Goal: Information Seeking & Learning: Learn about a topic

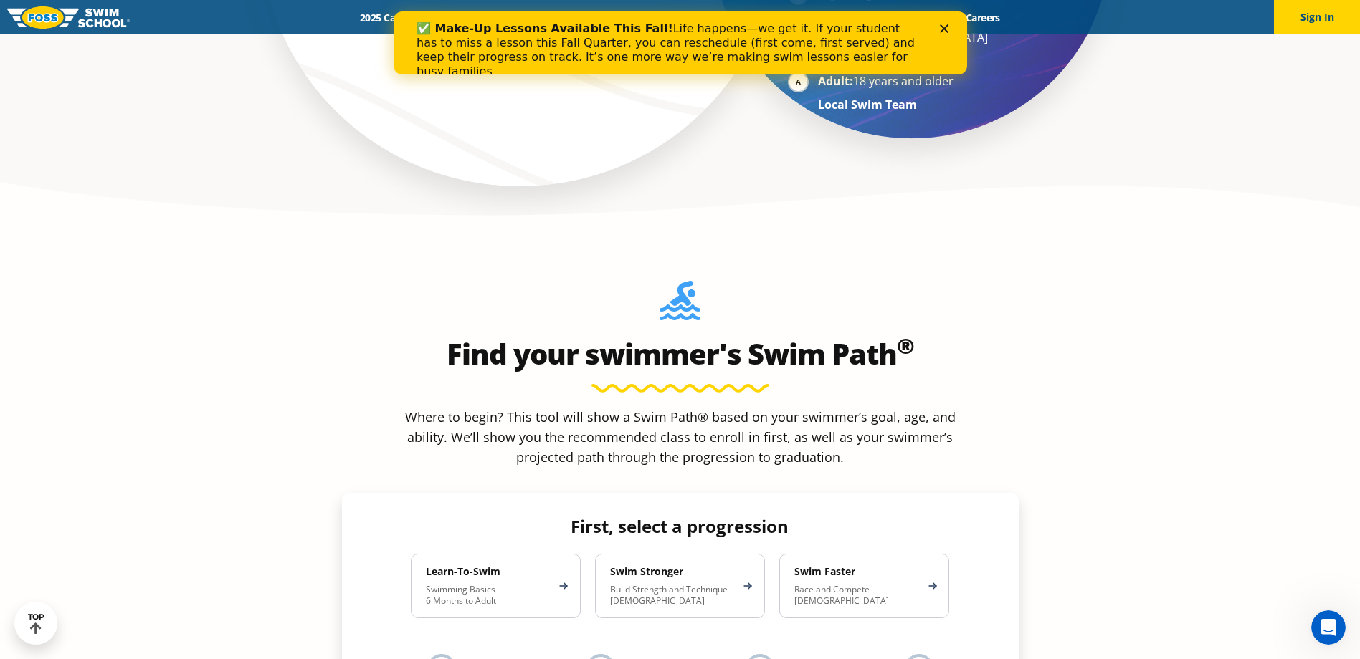
scroll to position [1218, 0]
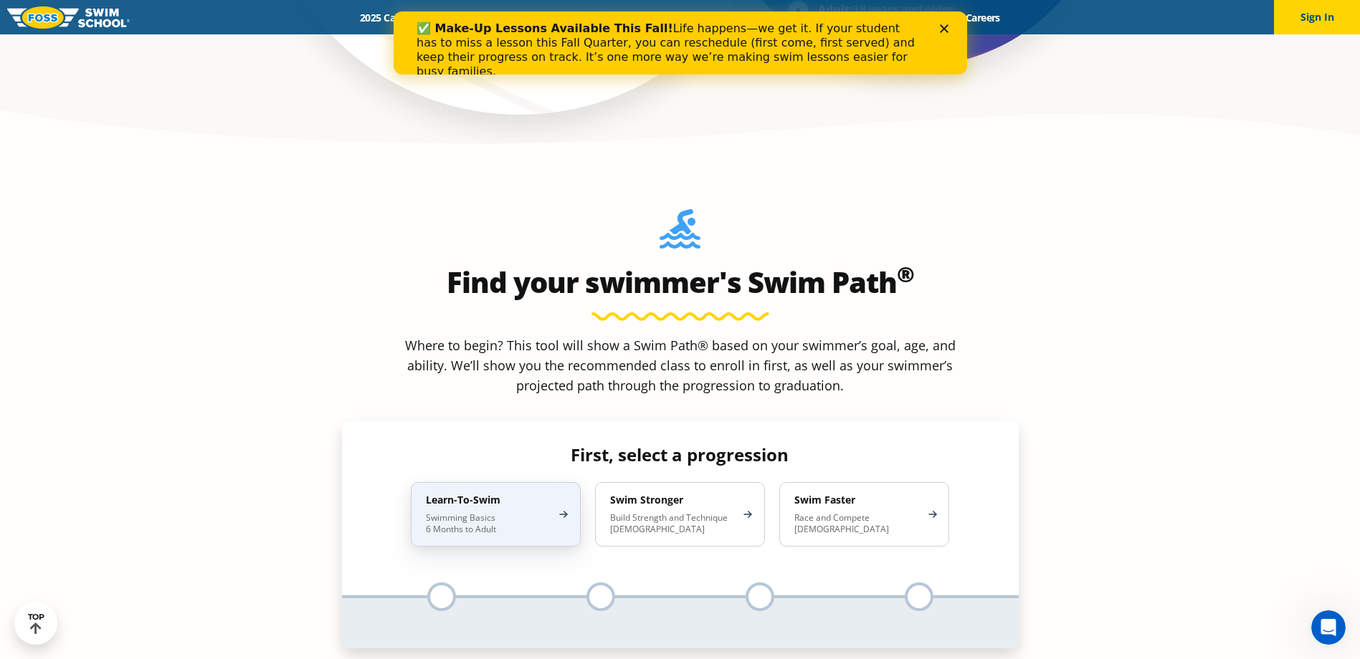
click at [507, 482] on div "Learn-To-Swim Swimming Basics 6 Months to Adult" at bounding box center [496, 514] width 170 height 65
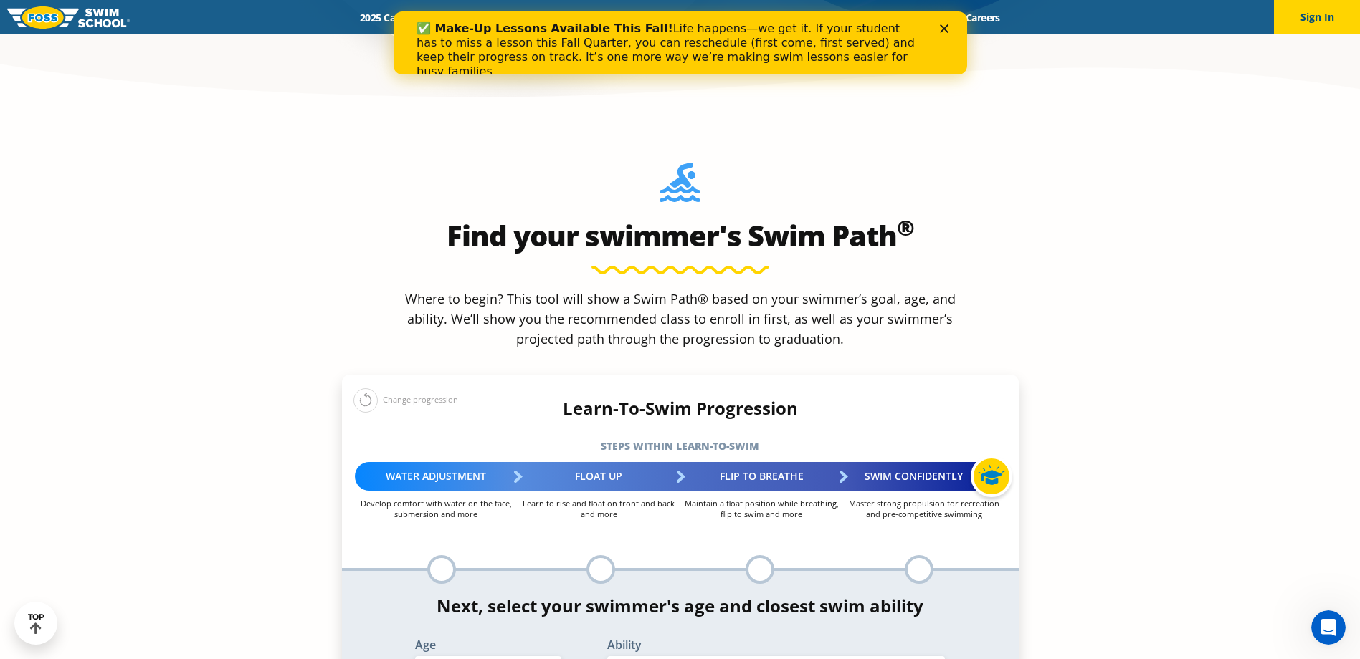
scroll to position [1290, 0]
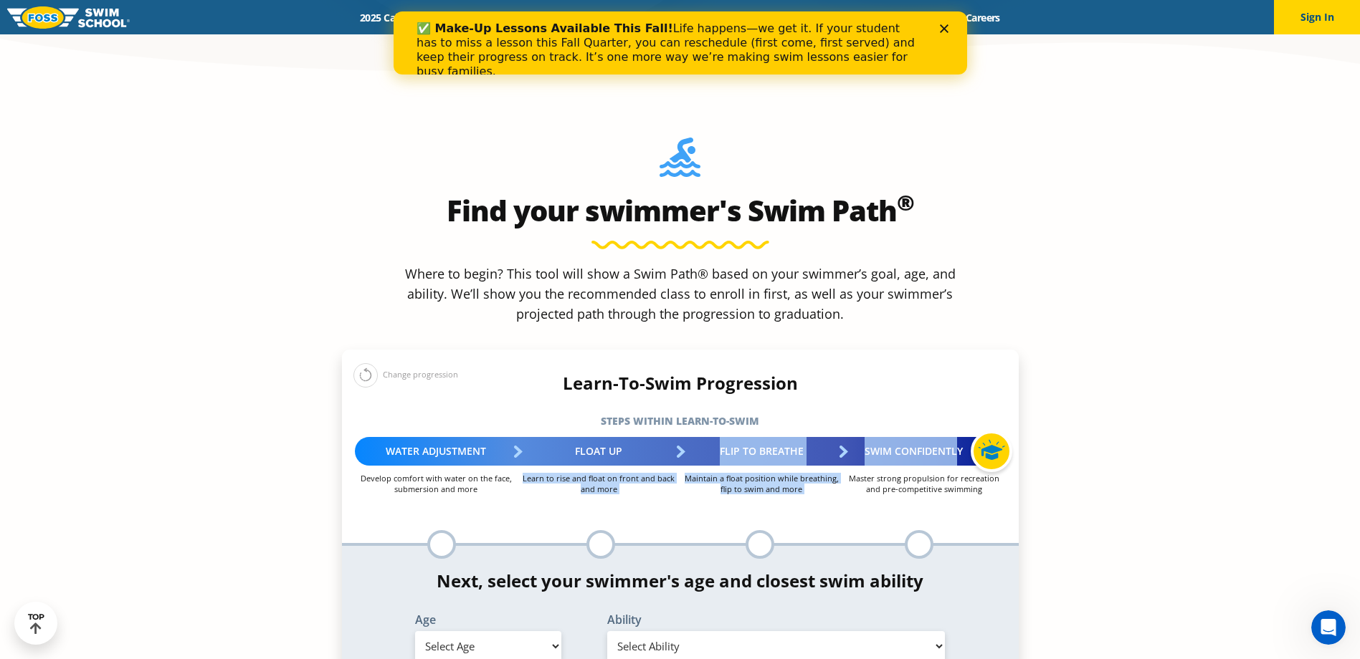
drag, startPoint x: 550, startPoint y: 349, endPoint x: 959, endPoint y: 344, distance: 408.5
click at [959, 437] on div "Water Adjustment Develop comfort with water on the face, submersion and more Fl…" at bounding box center [680, 465] width 691 height 57
click at [811, 473] on p "Maintain a float position while breathing, flip to swim and more" at bounding box center [761, 484] width 163 height 22
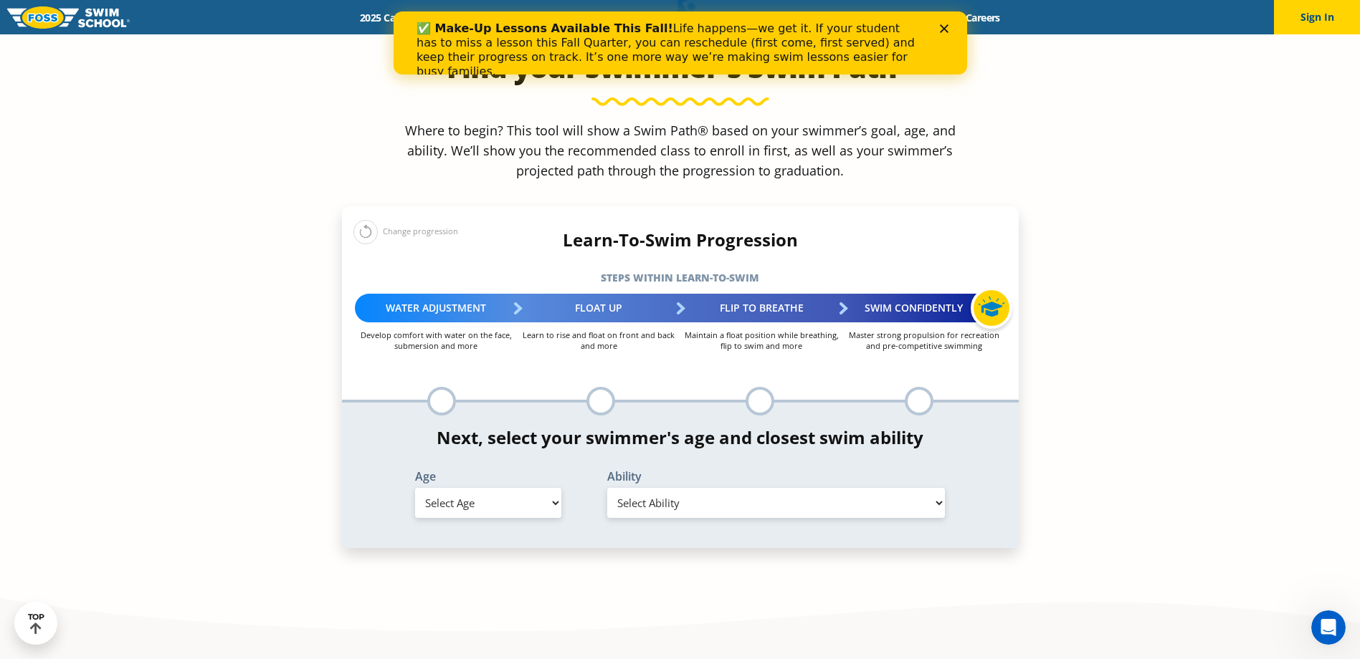
scroll to position [1505, 0]
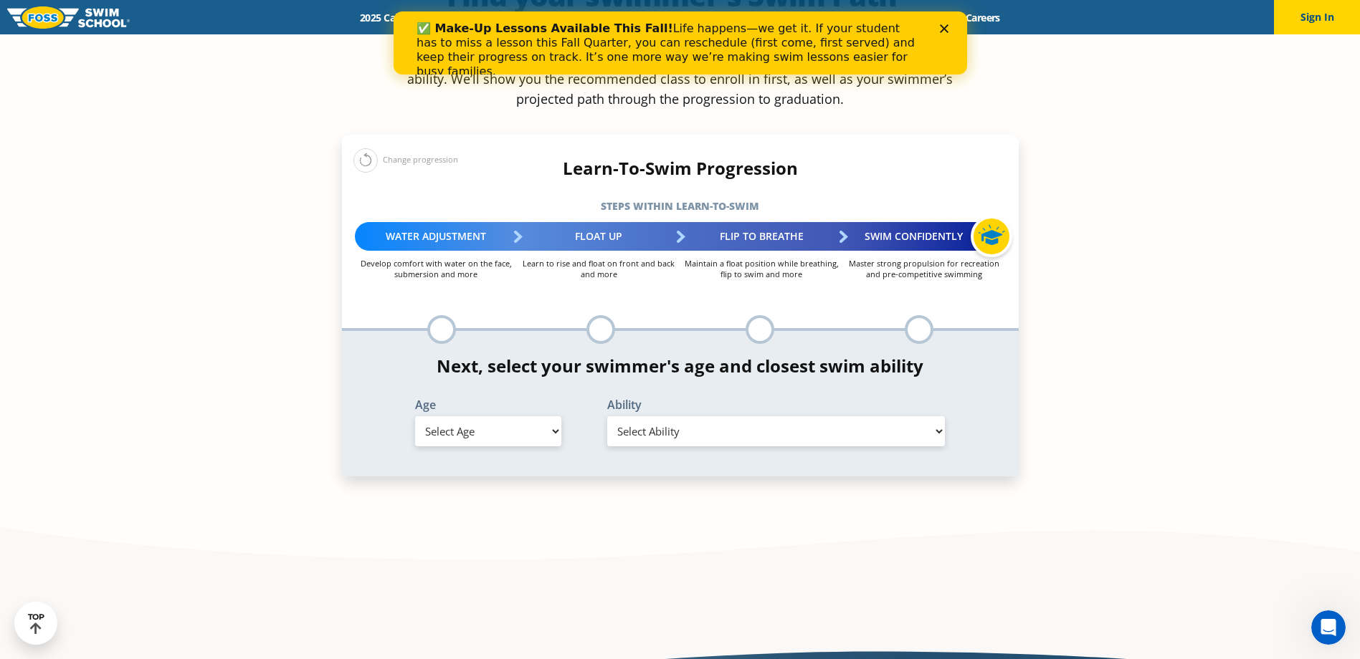
click at [511, 416] on select "Select Age [DEMOGRAPHIC_DATA] months - 1 year 1 year 2 years 3 years 4 years 5 …" at bounding box center [488, 431] width 146 height 30
select select "7-years"
click at [415, 416] on select "Select Age [DEMOGRAPHIC_DATA] months - 1 year 1 year 2 years 3 years 4 years 5 …" at bounding box center [488, 431] width 146 height 30
click at [706, 416] on select "Select Ability First in-water experience When in the water, reliant on a life j…" at bounding box center [776, 431] width 338 height 30
click at [607, 416] on select "Select Ability First in-water experience When in the water, reliant on a life j…" at bounding box center [776, 431] width 338 height 30
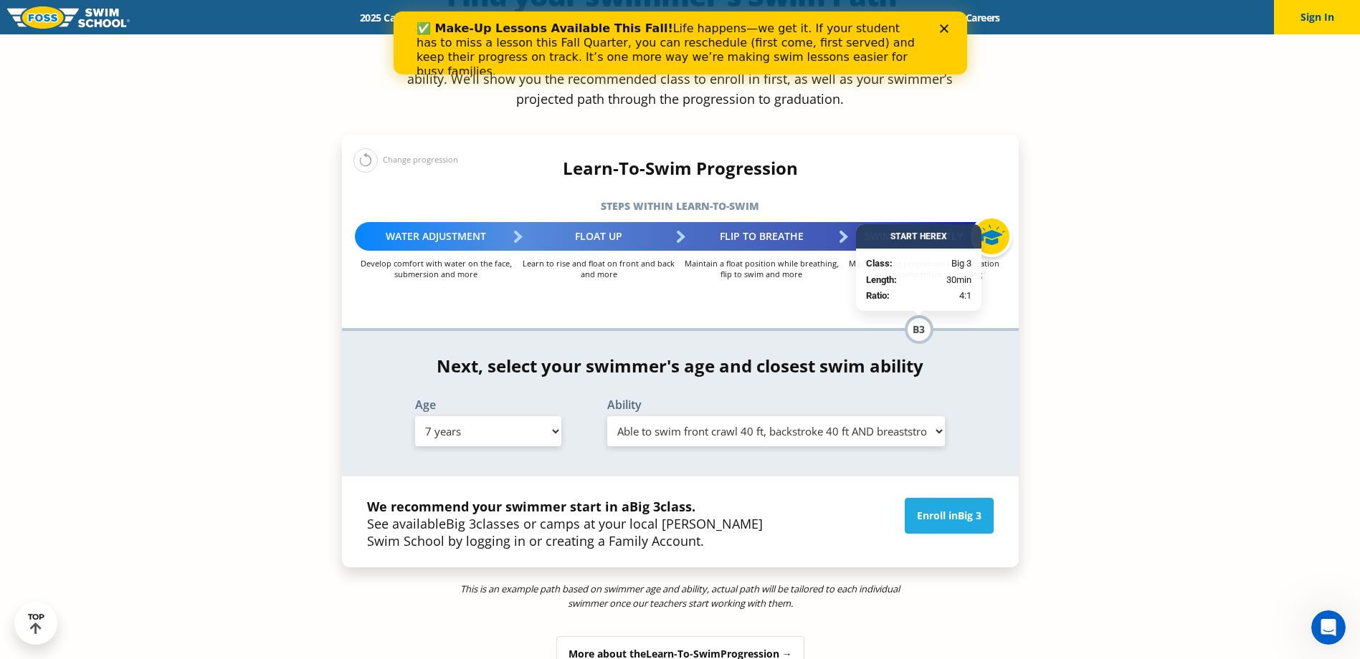
click at [783, 416] on select "Select Ability First in-water experience When in the water, reliant on a life j…" at bounding box center [776, 431] width 338 height 30
click at [607, 416] on select "Select Ability First in-water experience When in the water, reliant on a life j…" at bounding box center [776, 431] width 338 height 30
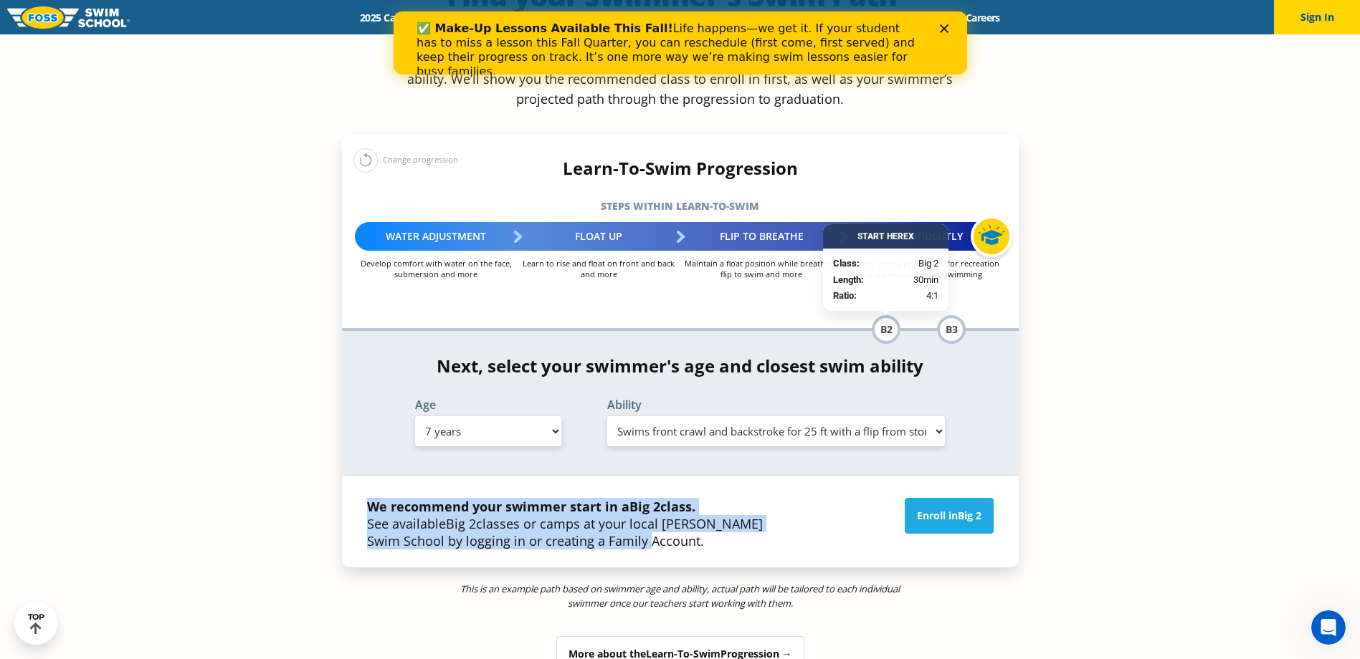
drag, startPoint x: 690, startPoint y: 427, endPoint x: 368, endPoint y: 398, distance: 323.1
click at [368, 498] on p "We recommend your swimmer start in a Big 2 class. See available Big 2 classes o…" at bounding box center [573, 524] width 413 height 52
click at [716, 498] on p "We recommend your swimmer start in a Big 2 class. See available Big 2 classes o…" at bounding box center [573, 524] width 413 height 52
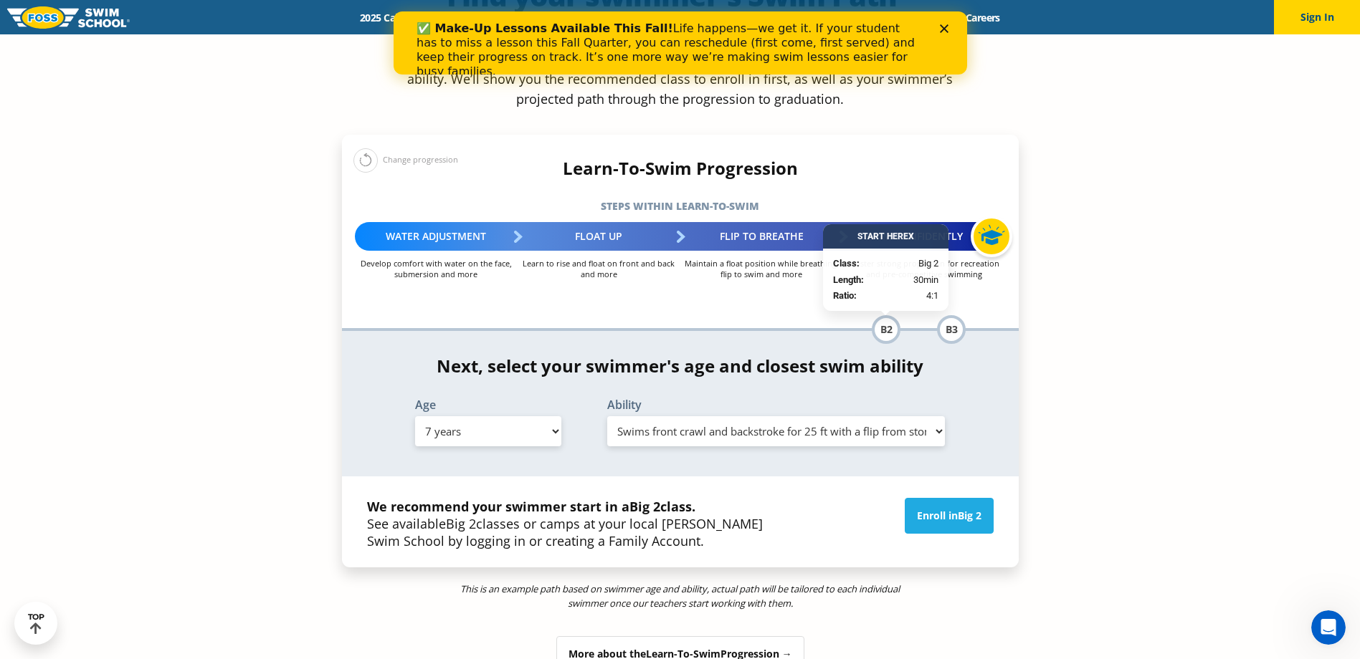
click at [780, 416] on select "Select Ability First in-water experience When in the water, reliant on a life j…" at bounding box center [776, 431] width 338 height 30
click at [607, 416] on select "Select Ability First in-water experience When in the water, reliant on a life j…" at bounding box center [776, 431] width 338 height 30
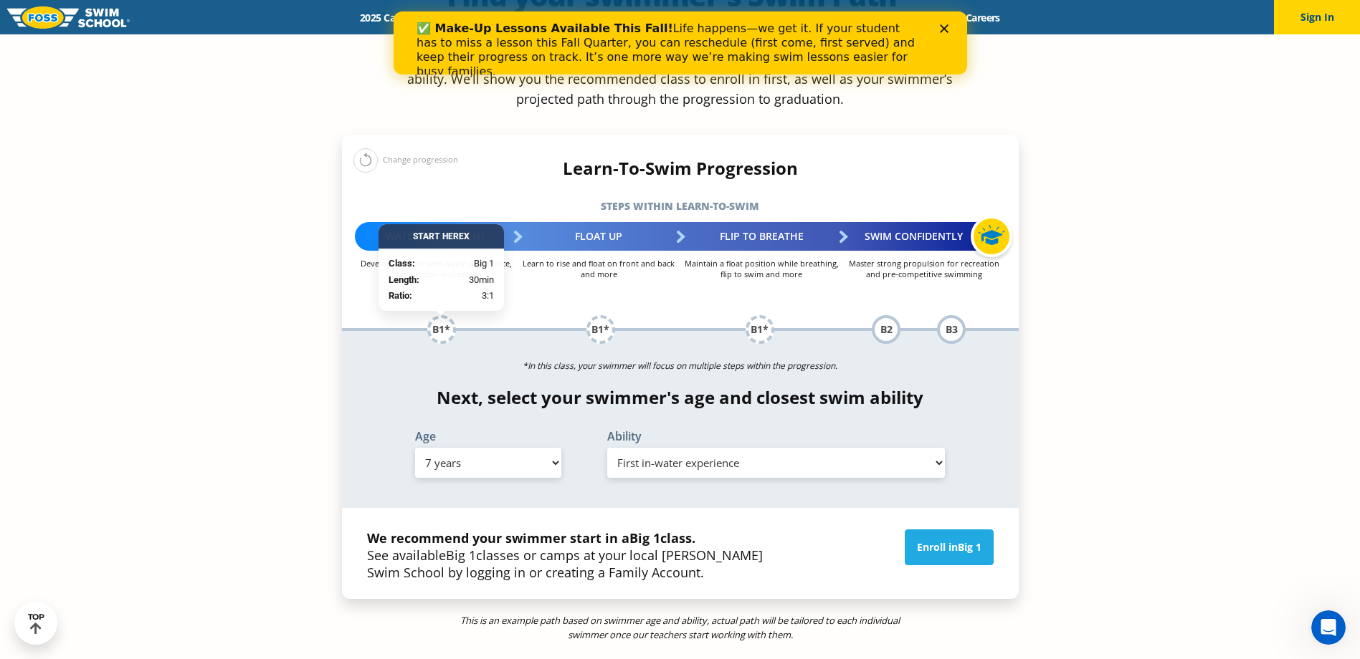
click at [787, 448] on select "Select Ability First in-water experience When in the water, reliant on a life j…" at bounding box center [776, 463] width 338 height 30
click at [607, 448] on select "Select Ability First in-water experience When in the water, reliant on a life j…" at bounding box center [776, 463] width 338 height 30
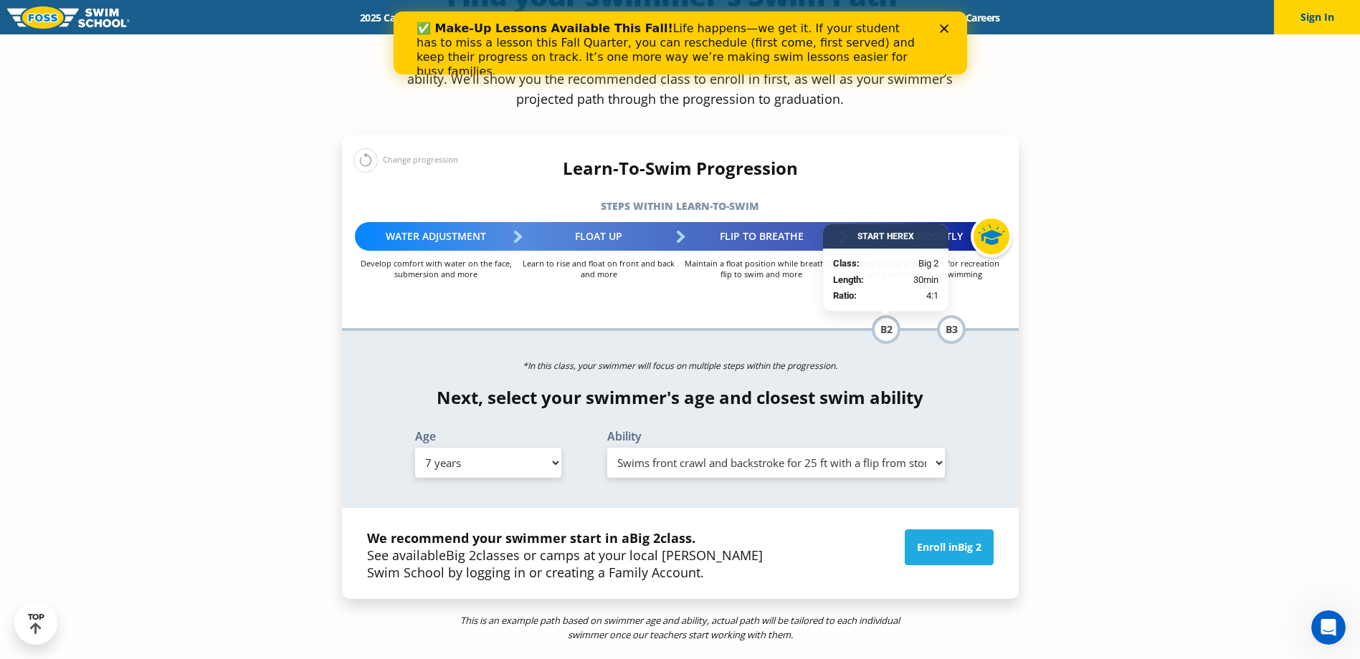
click at [828, 448] on select "Select Ability First in-water experience When in the water, reliant on a life j…" at bounding box center [776, 463] width 338 height 30
click at [607, 448] on select "Select Ability First in-water experience When in the water, reliant on a life j…" at bounding box center [776, 463] width 338 height 30
click at [823, 448] on select "Select Ability First in-water experience When in the water, reliant on a life j…" at bounding box center [776, 463] width 338 height 30
select select "7-years-able-to-swim-each-stroke---front-crawl-and-backstroke-60-ft-and-breasts…"
click at [607, 448] on select "Select Ability First in-water experience When in the water, reliant on a life j…" at bounding box center [776, 463] width 338 height 30
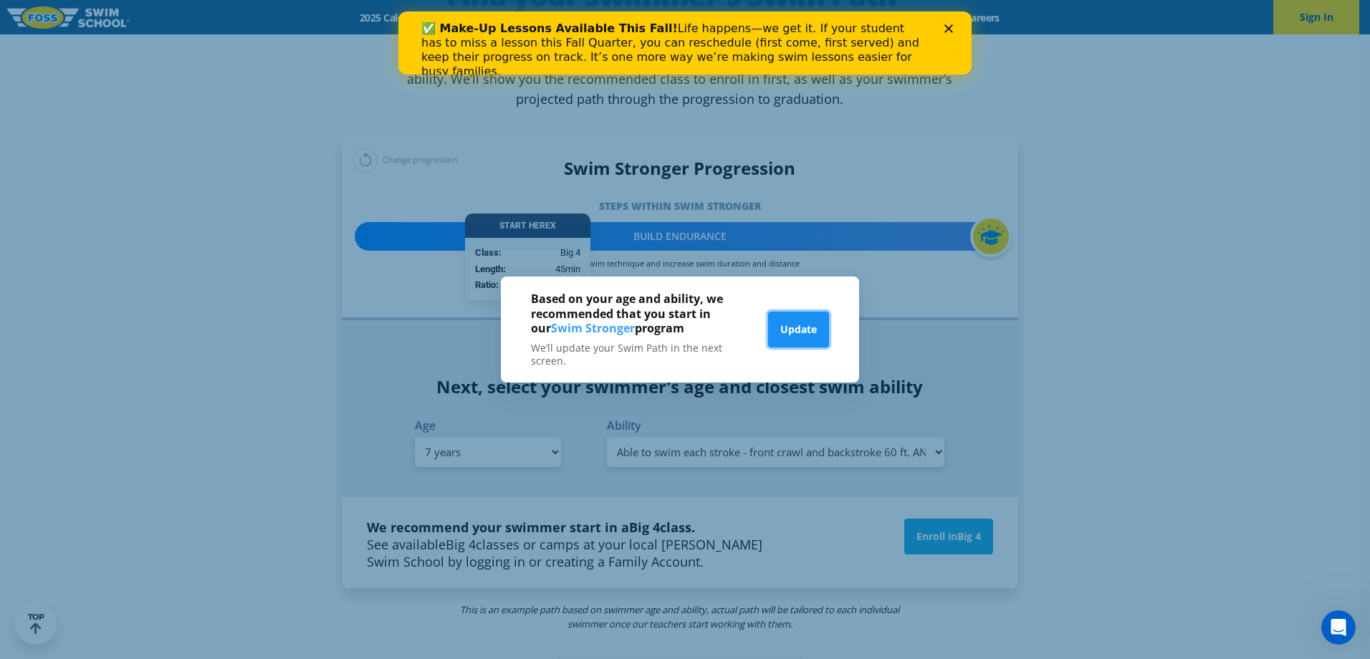
click at [799, 332] on button "Update" at bounding box center [798, 330] width 61 height 36
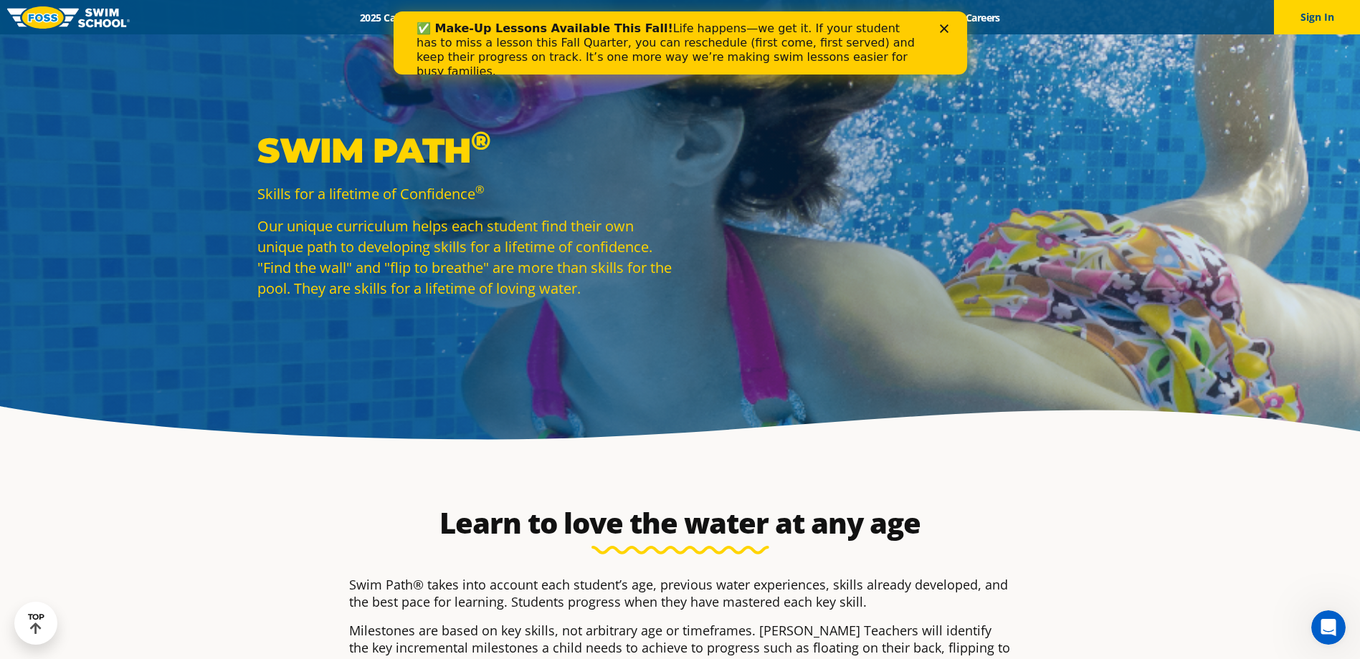
scroll to position [0, 0]
